Goal: Task Accomplishment & Management: Use online tool/utility

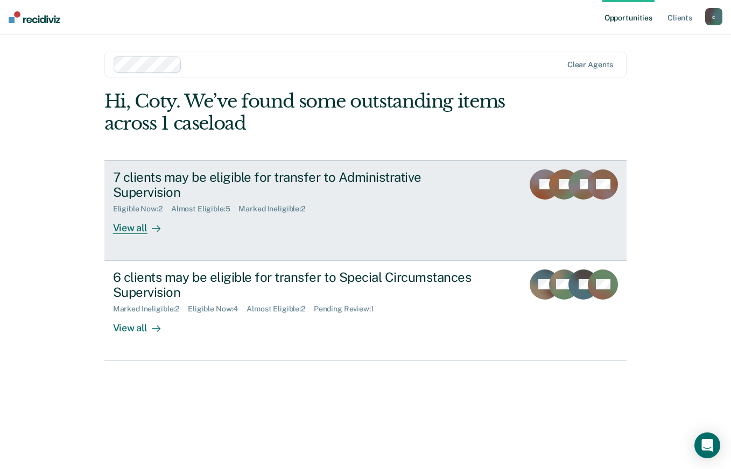
click at [381, 175] on div "7 clients may be eligible for transfer to Administrative Supervision" at bounding box center [302, 184] width 378 height 31
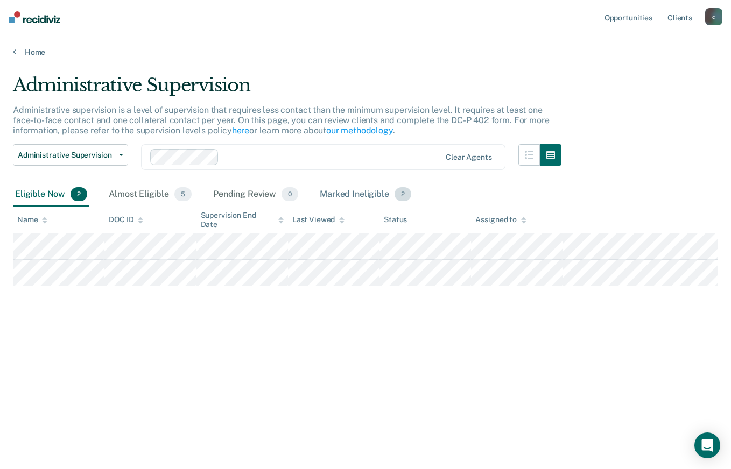
click at [332, 185] on div "Marked Ineligible 2" at bounding box center [365, 195] width 96 height 24
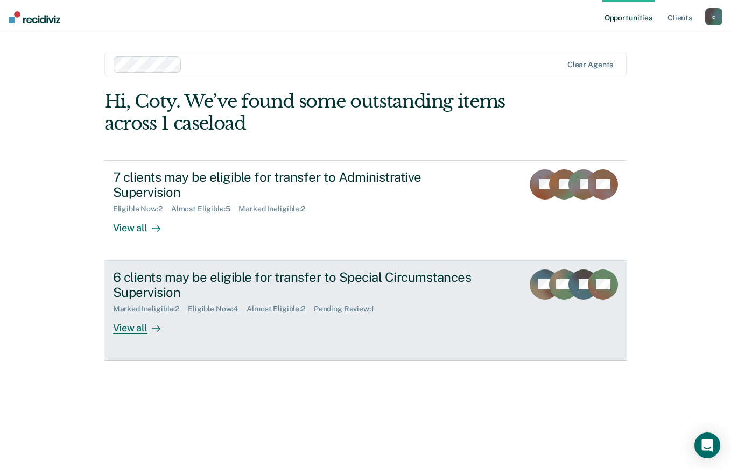
click at [413, 270] on div "6 clients may be eligible for transfer to Special Circumstances Supervision" at bounding box center [302, 285] width 378 height 31
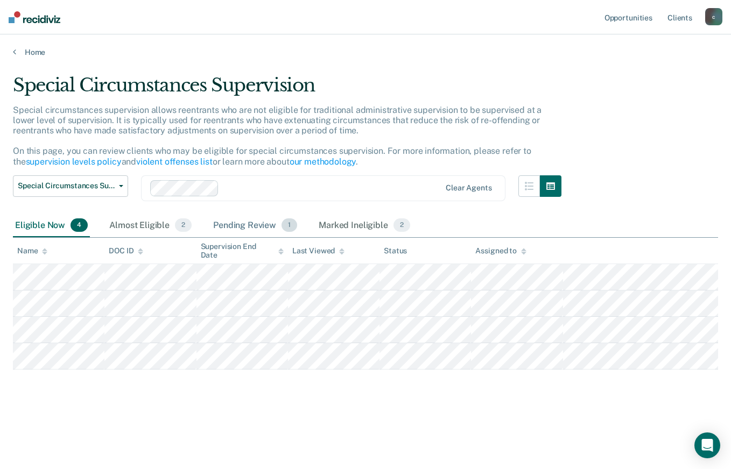
click at [250, 218] on div "Pending Review 1" at bounding box center [255, 226] width 88 height 24
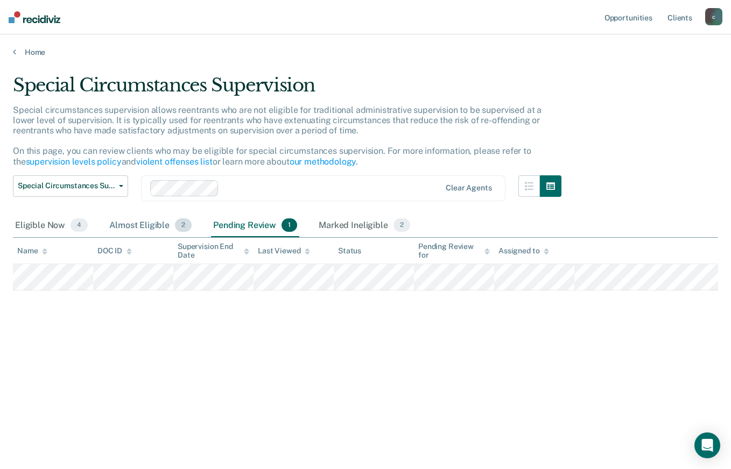
click at [134, 223] on div "Almost Eligible 2" at bounding box center [150, 226] width 87 height 24
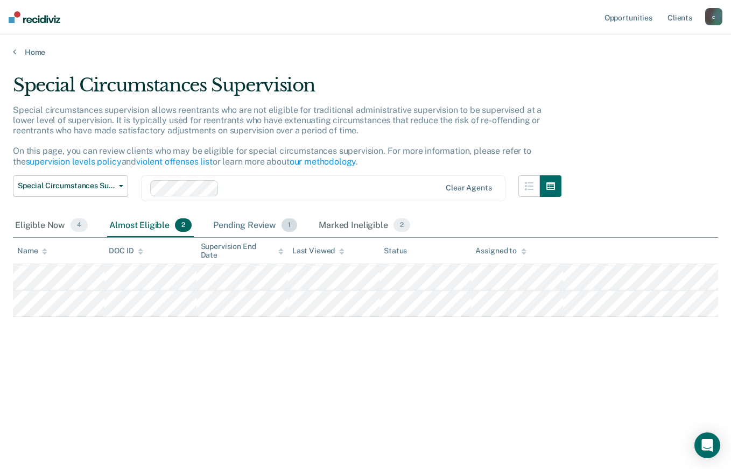
click at [266, 225] on div "Pending Review 1" at bounding box center [255, 226] width 88 height 24
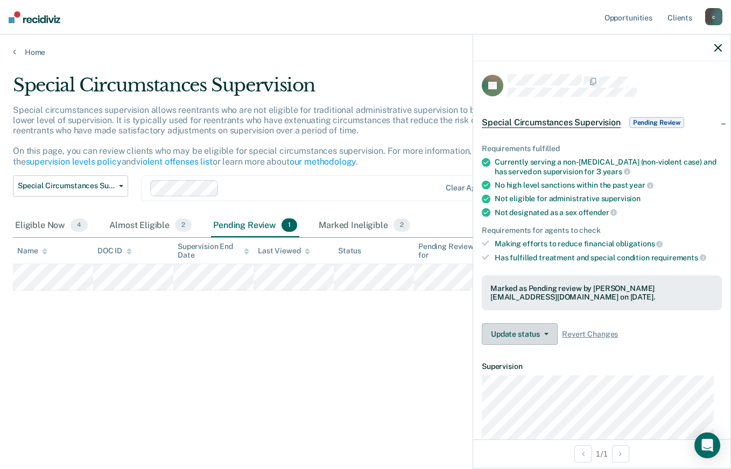
click at [543, 325] on button "Update status" at bounding box center [520, 334] width 76 height 22
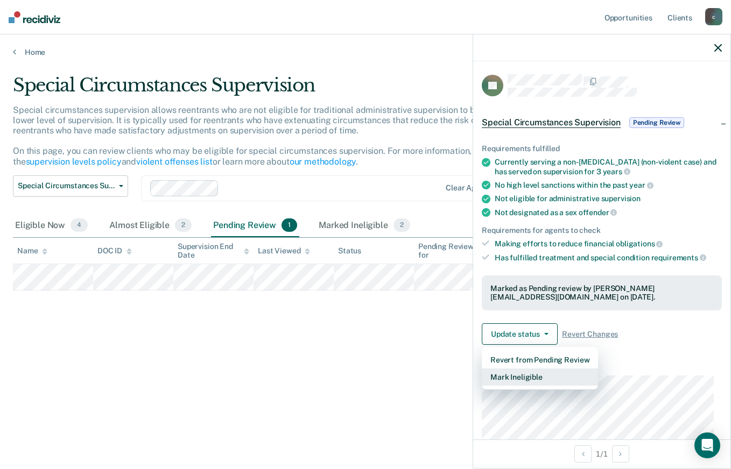
click at [533, 369] on button "Mark Ineligible" at bounding box center [540, 377] width 116 height 17
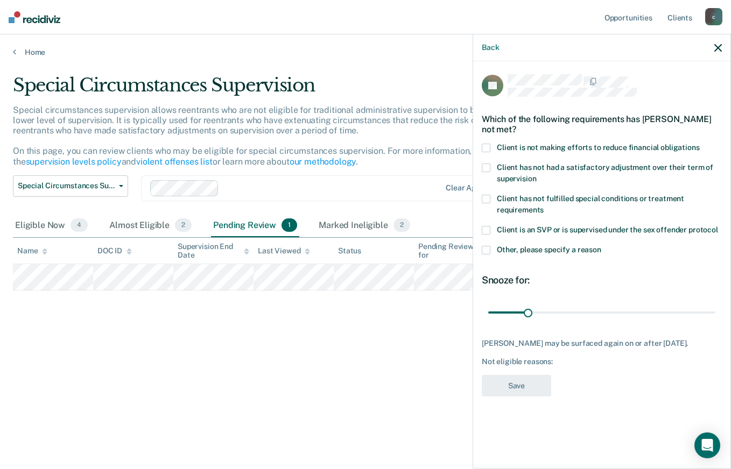
click at [485, 246] on span at bounding box center [486, 250] width 9 height 9
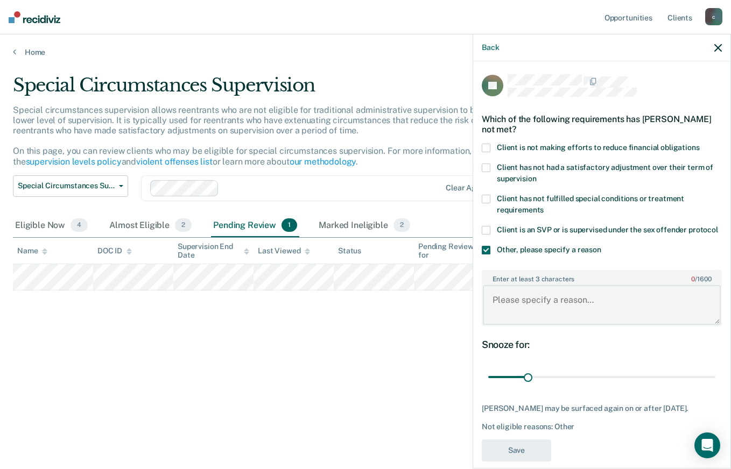
click at [586, 313] on textarea "Enter at least 3 characters 0 / 1600" at bounding box center [602, 305] width 238 height 40
type textarea "outstanding warrant"
type input "36"
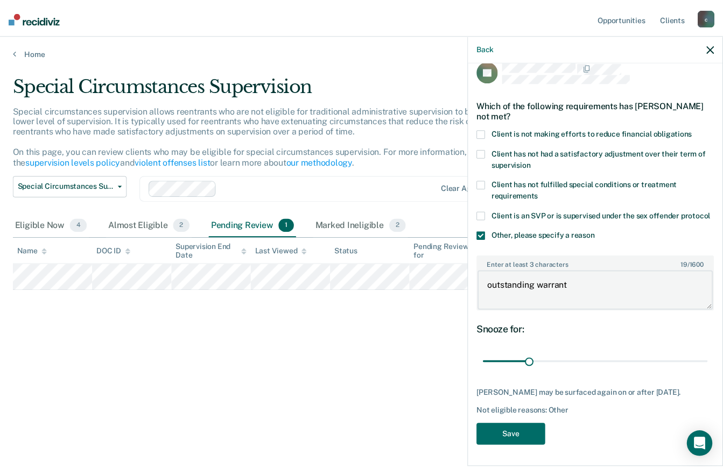
scroll to position [34, 0]
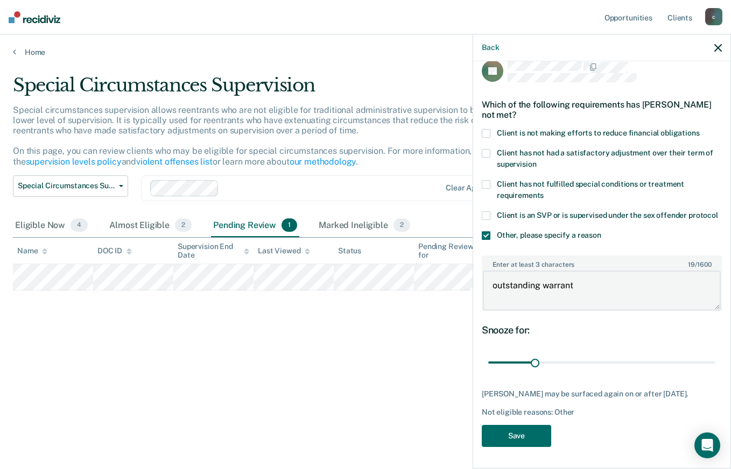
type textarea "outstanding warrant"
click at [524, 442] on button "Save" at bounding box center [516, 436] width 69 height 22
